Goal: Task Accomplishment & Management: Manage account settings

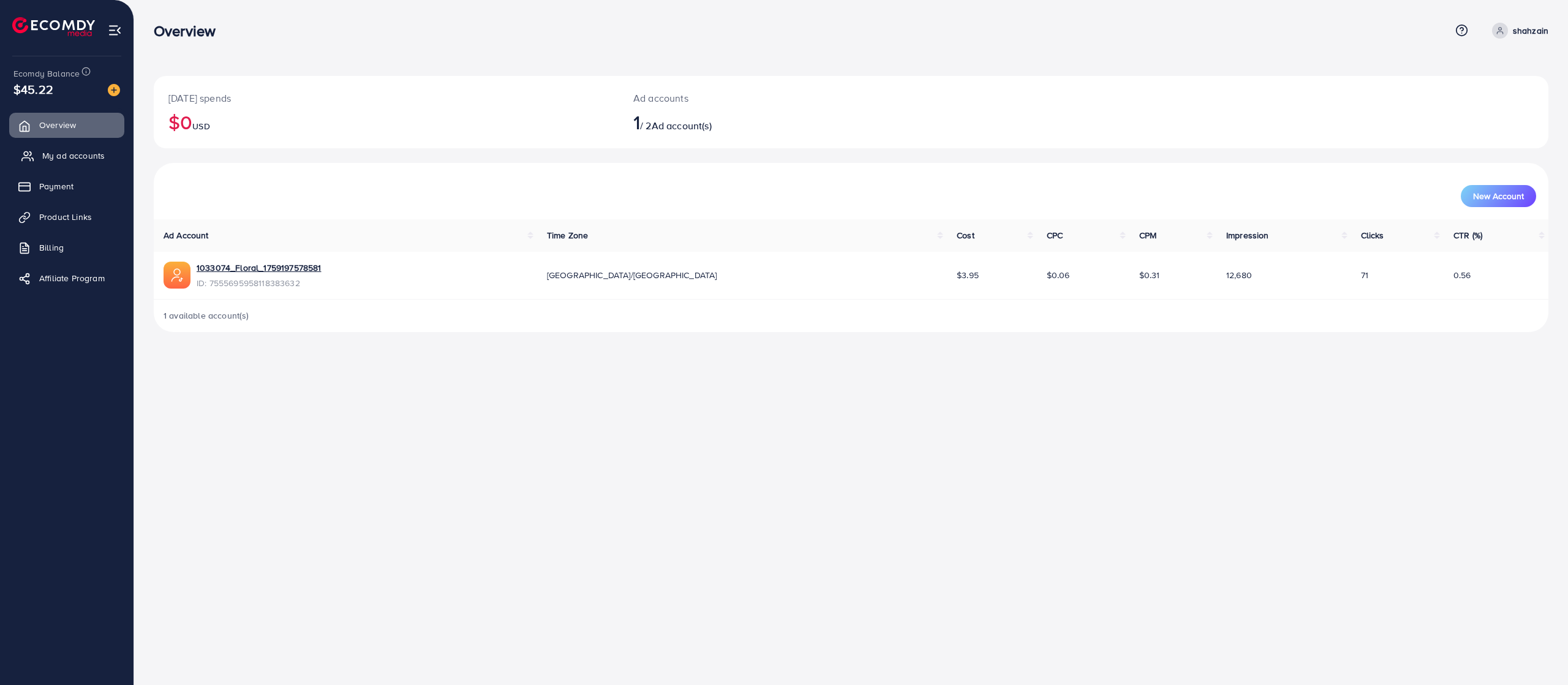
click at [87, 165] on link "My ad accounts" at bounding box center [67, 156] width 116 height 24
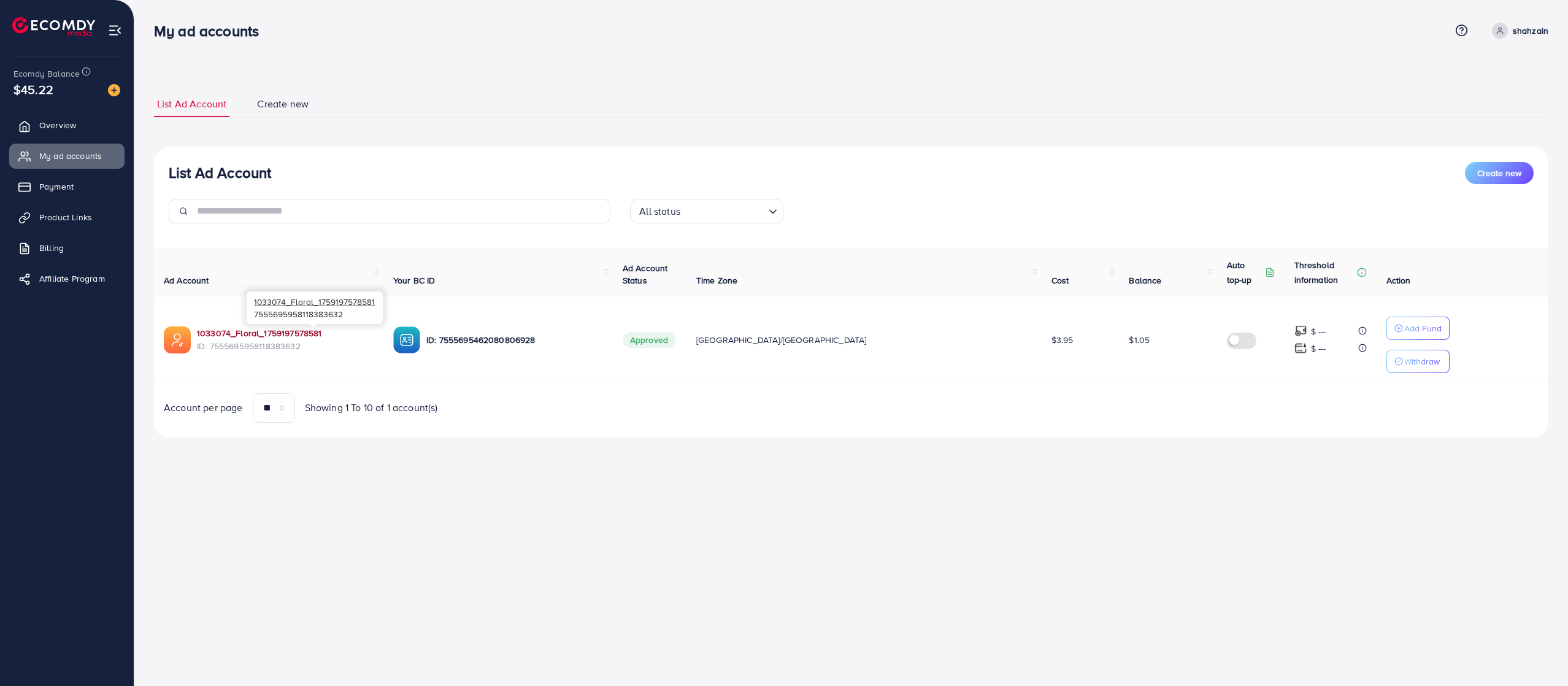
click at [307, 333] on link "1033074_Floral_1759197578581" at bounding box center [259, 332] width 124 height 12
click at [1525, 28] on p "shahzain" at bounding box center [1533, 31] width 35 height 15
click at [1458, 103] on link "Log out" at bounding box center [1491, 101] width 117 height 28
